Goal: Navigation & Orientation: Understand site structure

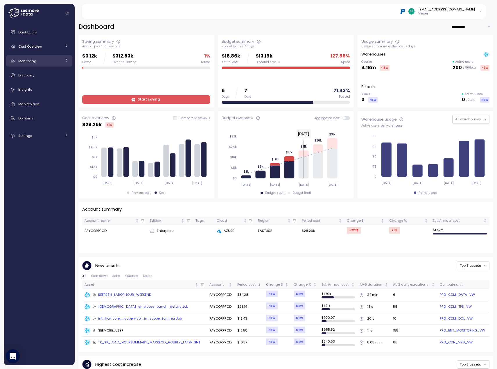
click at [62, 60] on div "Monitoring" at bounding box center [40, 61] width 44 height 6
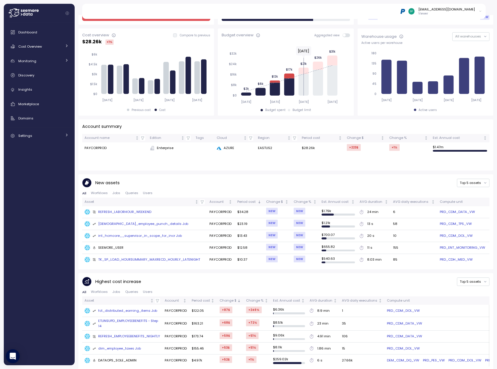
scroll to position [70, 0]
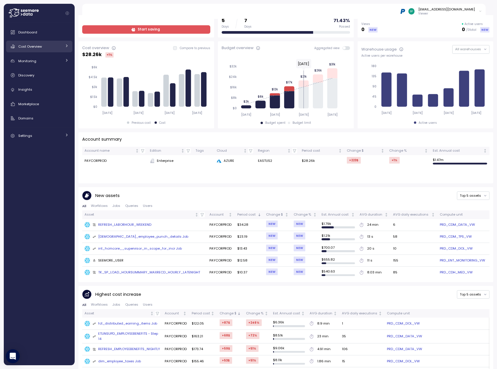
click at [61, 46] on div "Cost Overview" at bounding box center [40, 47] width 44 height 6
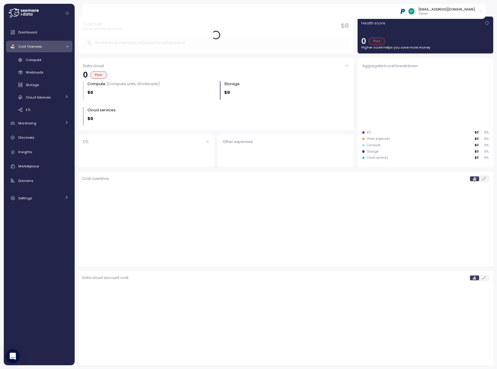
scroll to position [19, 0]
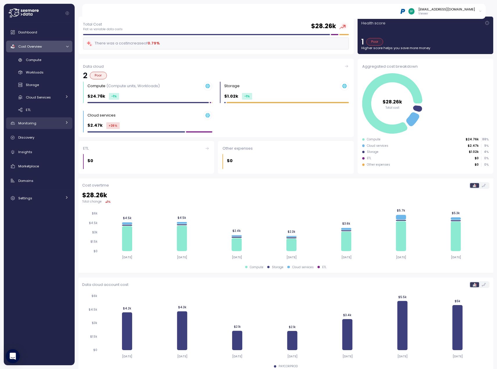
click at [60, 123] on div "Monitoring" at bounding box center [40, 123] width 44 height 6
click at [44, 137] on div "Budget" at bounding box center [47, 137] width 43 height 6
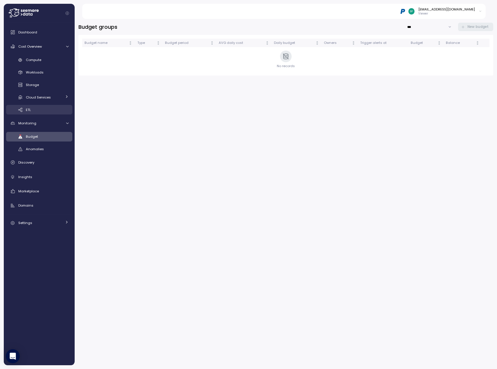
click at [41, 111] on div "ETL" at bounding box center [47, 110] width 43 height 6
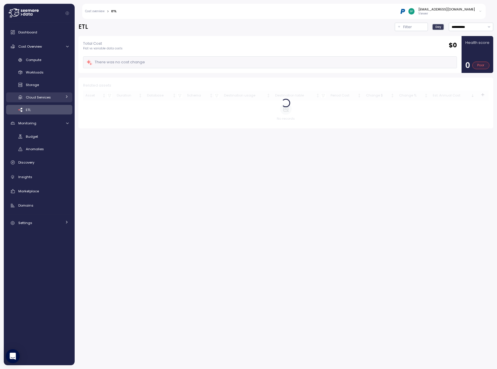
click at [47, 99] on span "Cloud Services" at bounding box center [38, 97] width 25 height 5
